Goal: Information Seeking & Learning: Learn about a topic

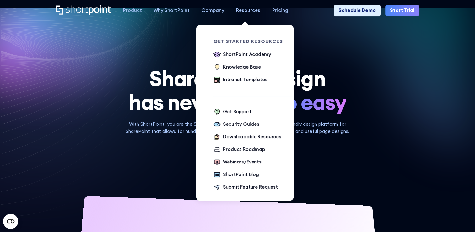
click at [246, 11] on div "Resources" at bounding box center [248, 10] width 24 height 7
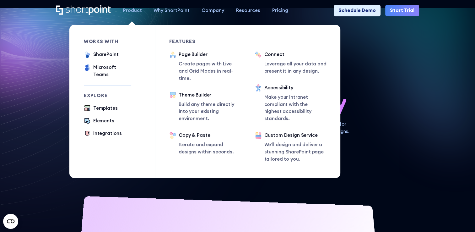
click at [135, 11] on div "Product" at bounding box center [132, 10] width 19 height 7
click at [196, 53] on div "Page Builder" at bounding box center [210, 54] width 63 height 7
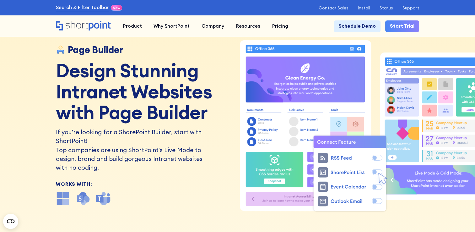
click at [86, 6] on link "Search & Filter Toolbar" at bounding box center [82, 7] width 53 height 7
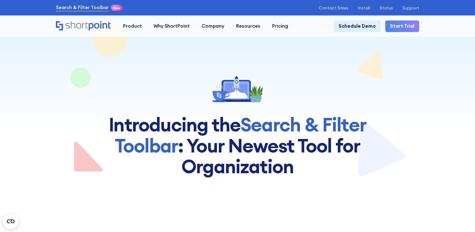
click at [57, 8] on link "Search & Filter Toolbar" at bounding box center [82, 7] width 53 height 7
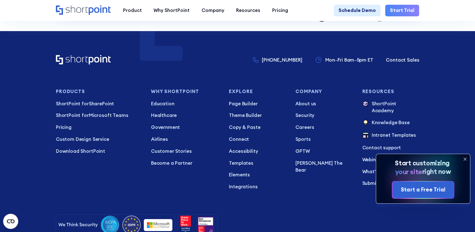
scroll to position [2150, 0]
